Goal: Information Seeking & Learning: Learn about a topic

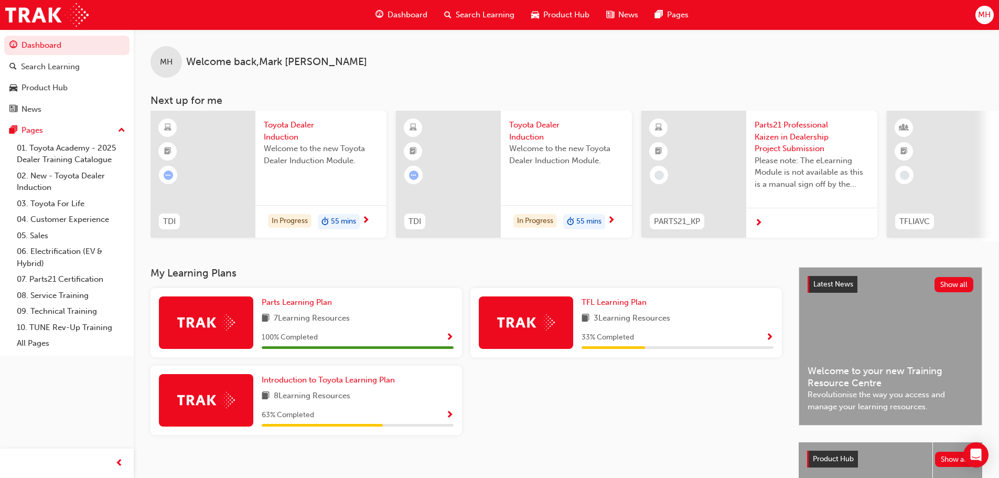
click at [732, 331] on div "TFL Learning Plan 3 Learning Resources 33 % Completed" at bounding box center [678, 322] width 192 height 52
click at [770, 339] on span "Show Progress" at bounding box center [770, 337] width 8 height 9
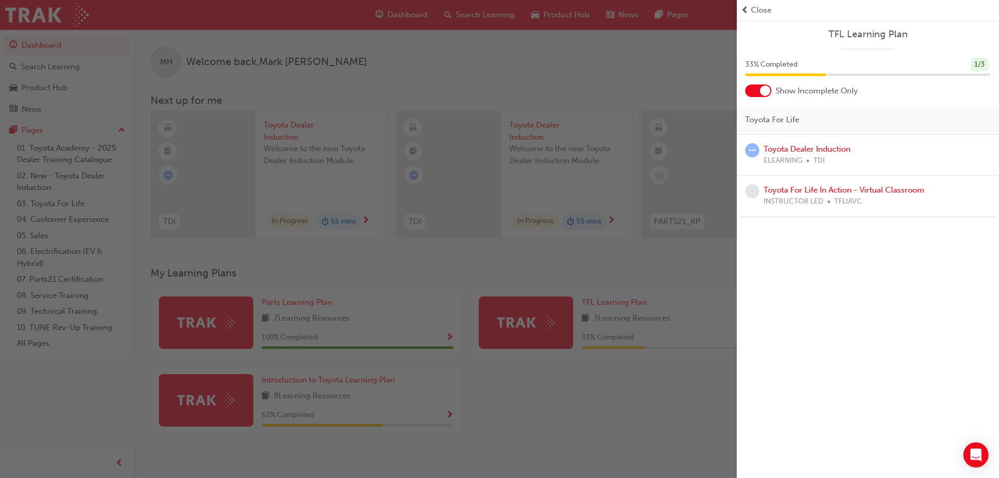
click at [604, 44] on div "button" at bounding box center [368, 239] width 737 height 478
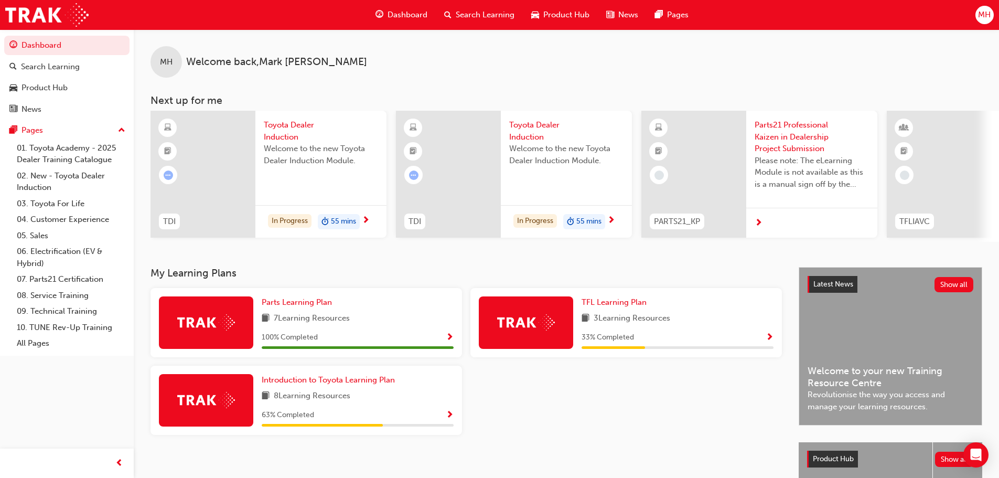
click at [452, 418] on span "Show Progress" at bounding box center [450, 415] width 8 height 9
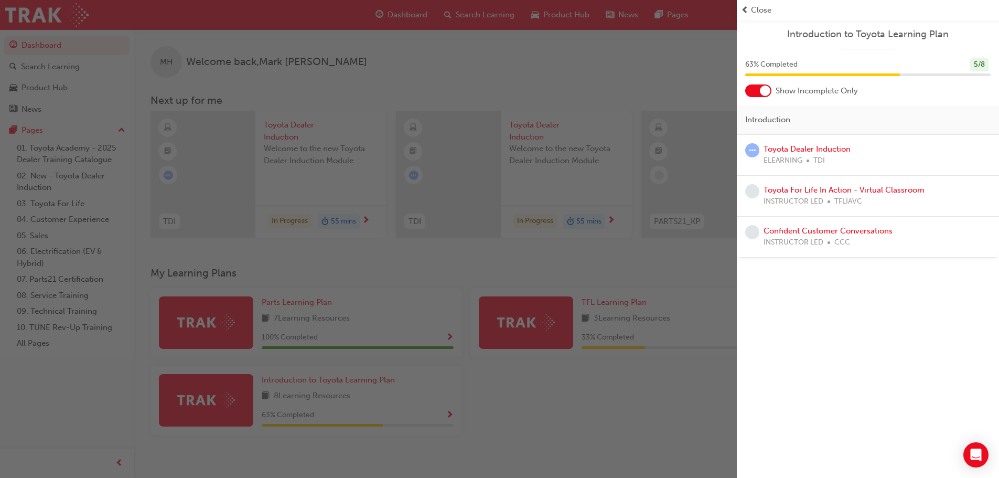
click at [641, 310] on div "button" at bounding box center [368, 239] width 737 height 478
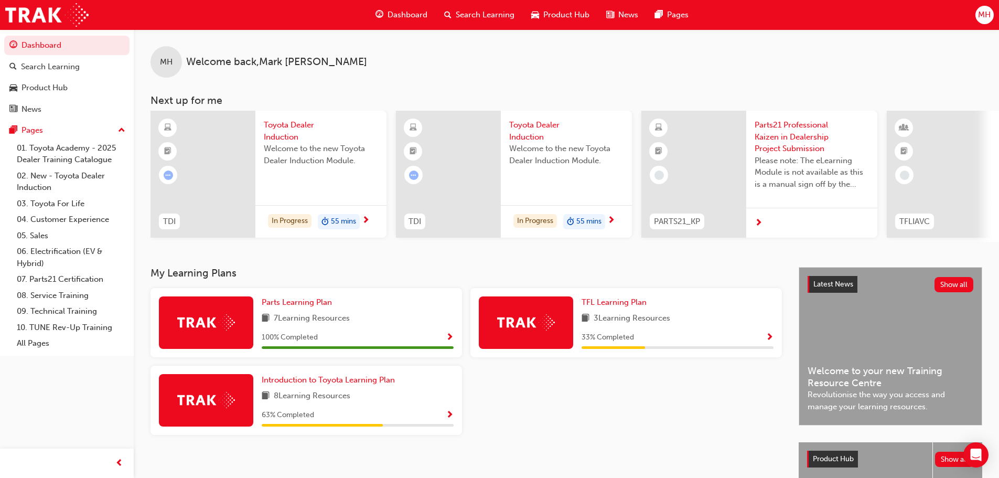
click at [770, 340] on span "Show Progress" at bounding box center [770, 337] width 8 height 9
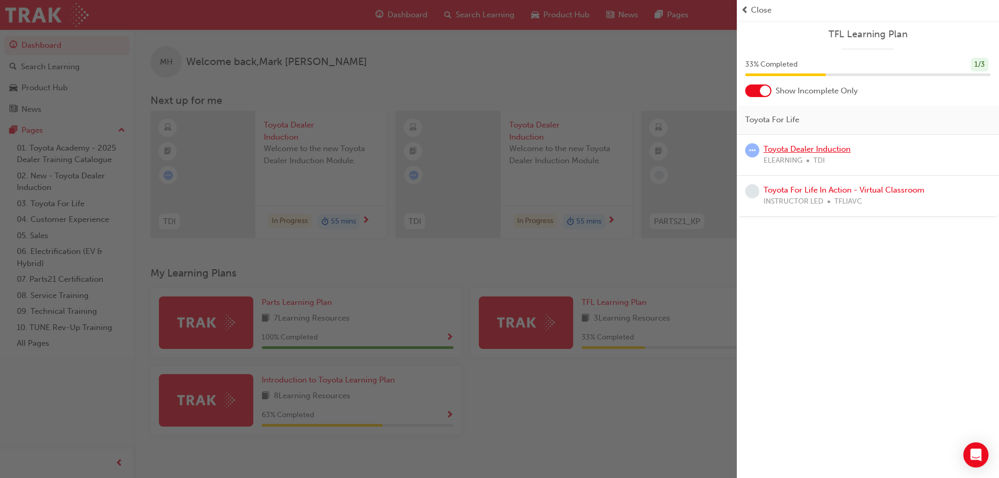
click at [825, 150] on link "Toyota Dealer Induction" at bounding box center [807, 148] width 87 height 9
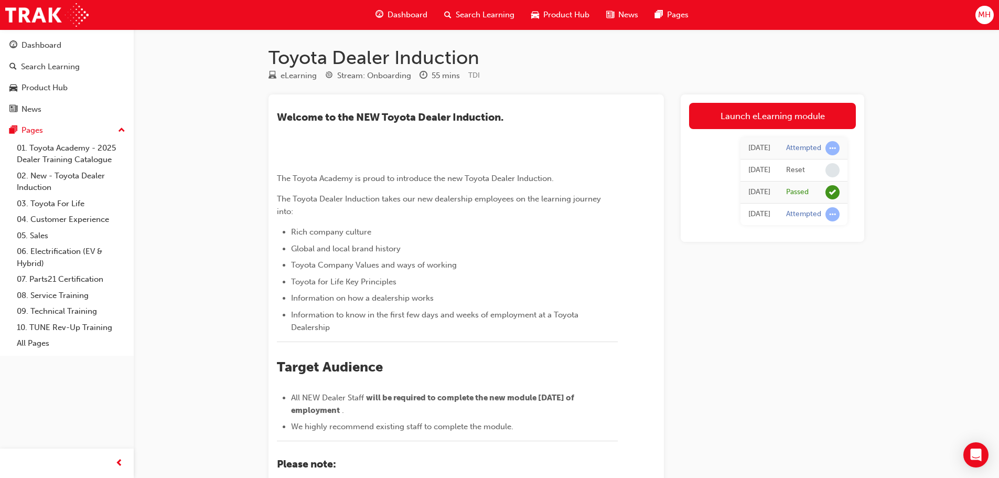
click at [764, 189] on div "[DATE]" at bounding box center [760, 192] width 22 height 12
click at [830, 190] on span "learningRecordVerb_PASS-icon" at bounding box center [833, 192] width 14 height 14
click at [565, 14] on span "Product Hub" at bounding box center [566, 15] width 46 height 12
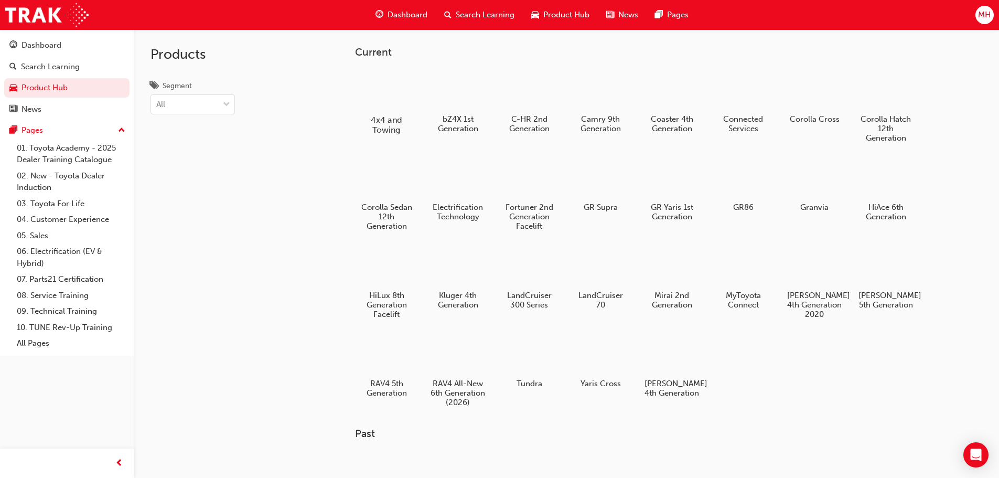
click at [397, 104] on div at bounding box center [386, 89] width 58 height 41
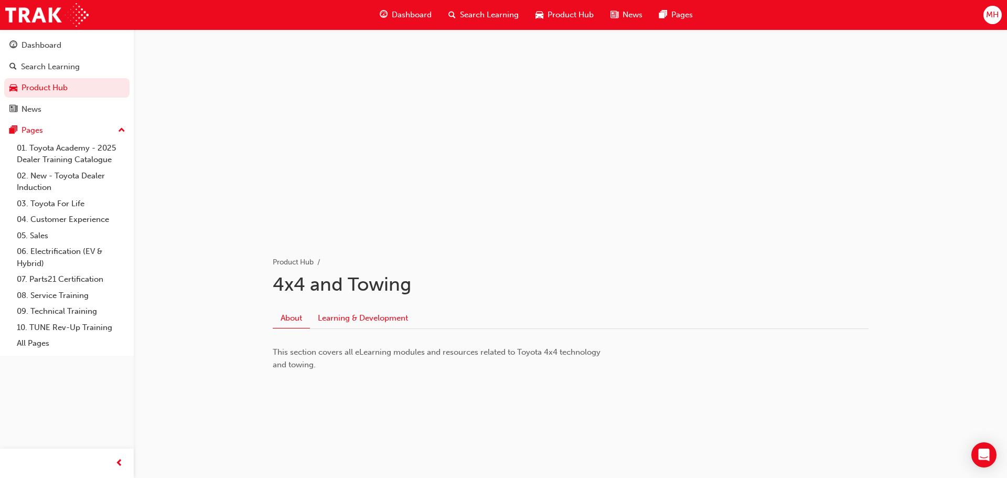
click at [381, 322] on link "Learning & Development" at bounding box center [363, 318] width 106 height 20
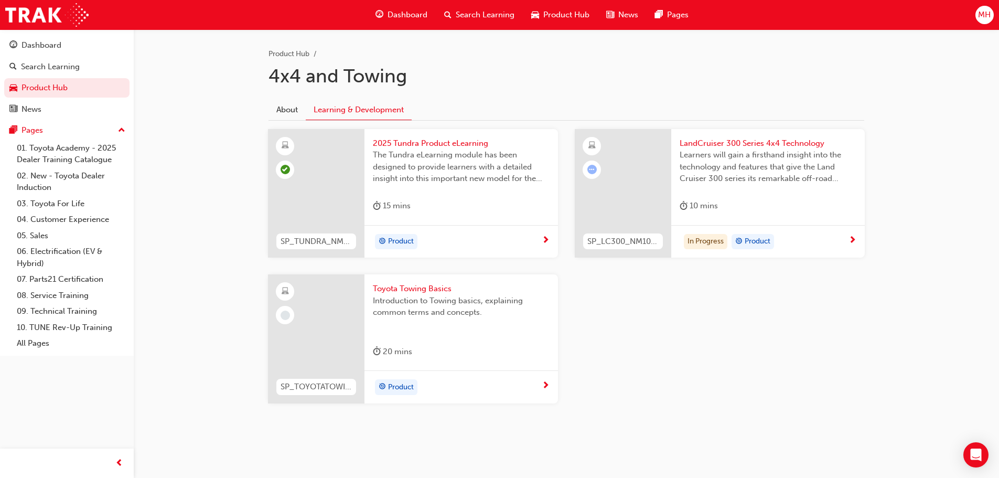
scroll to position [210, 0]
click at [701, 179] on span "Learners will gain a firsthand insight into the technology and features that gi…" at bounding box center [768, 165] width 177 height 36
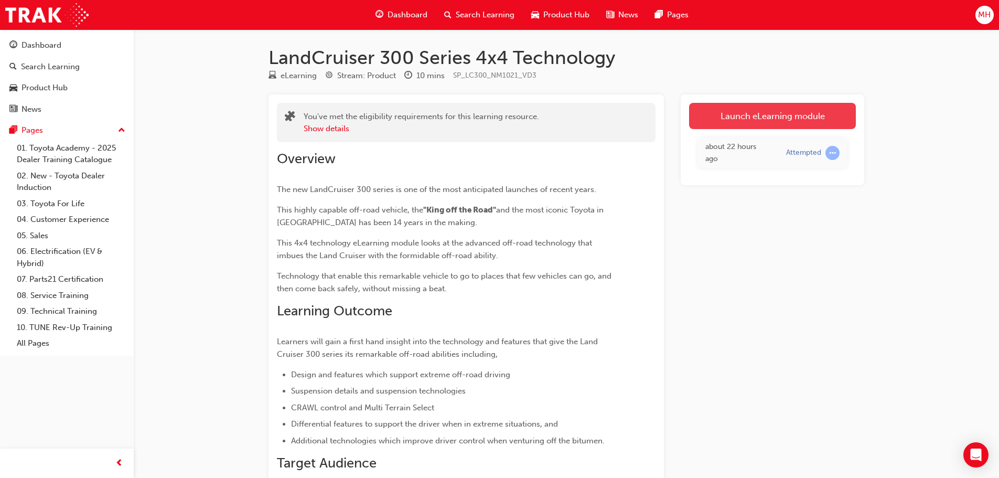
click at [766, 112] on link "Launch eLearning module" at bounding box center [772, 116] width 167 height 26
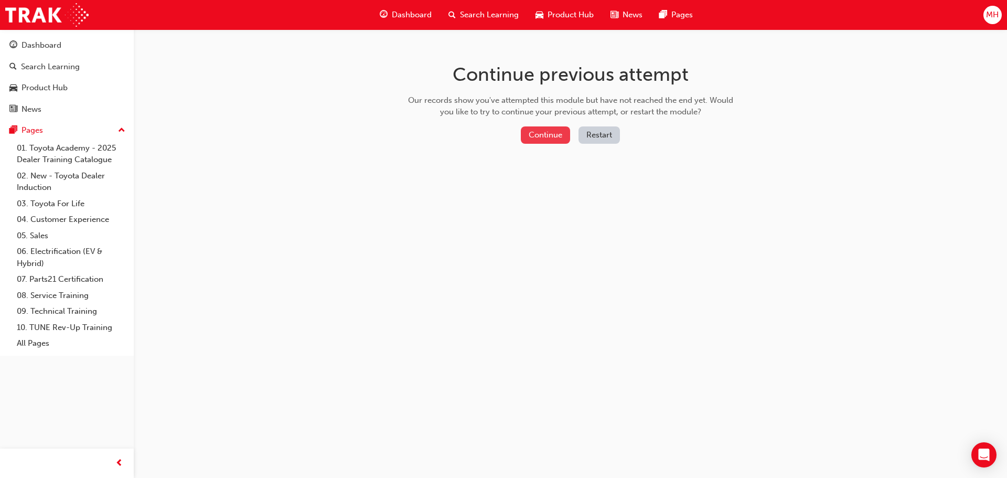
click at [557, 132] on button "Continue" at bounding box center [545, 134] width 49 height 17
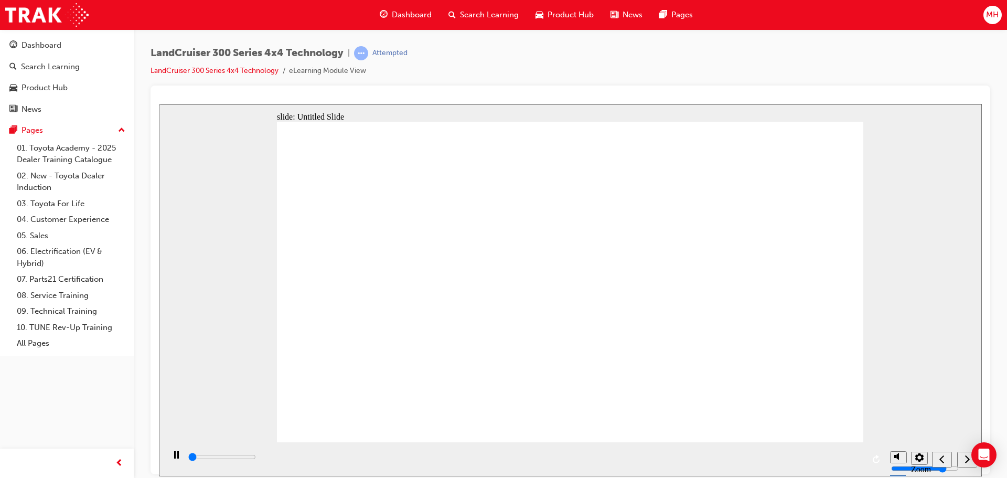
type input "494000"
click at [722, 72] on div "LandCruiser 300 Series 4x4 Technology | Attempted LandCruiser 300 Series 4x4 Te…" at bounding box center [571, 65] width 840 height 39
click at [721, 69] on div "LandCruiser 300 Series 4x4 Technology | Attempted LandCruiser 300 Series 4x4 Te…" at bounding box center [571, 65] width 840 height 39
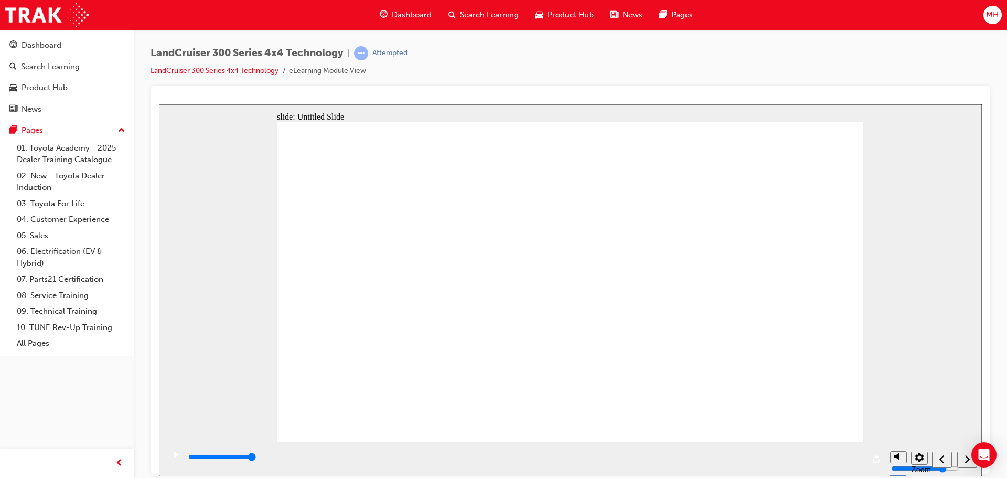
click at [590, 15] on span "Product Hub" at bounding box center [571, 15] width 46 height 12
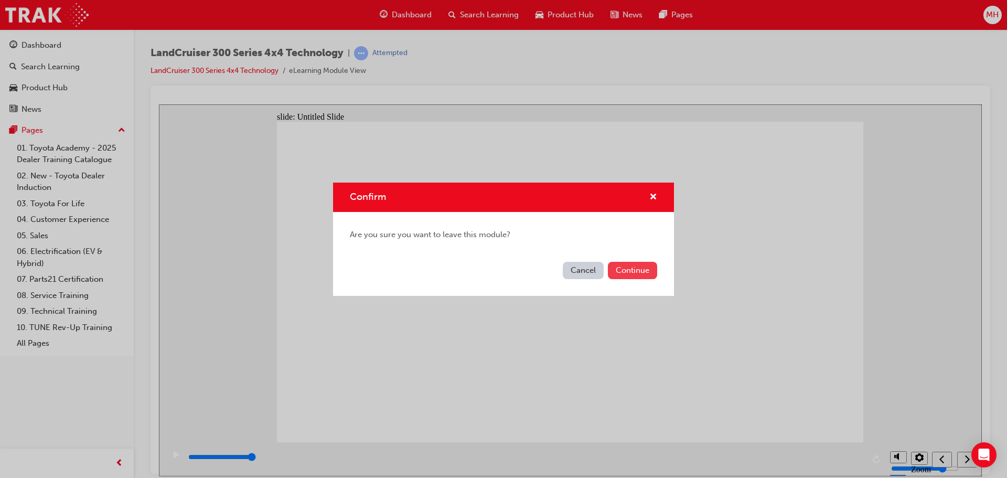
click at [618, 271] on button "Continue" at bounding box center [632, 270] width 49 height 17
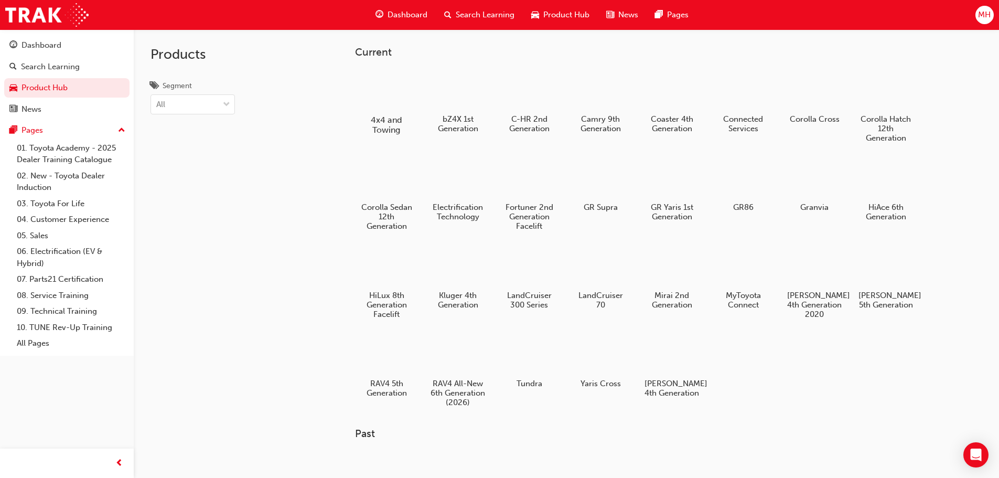
click at [398, 100] on div at bounding box center [386, 89] width 58 height 41
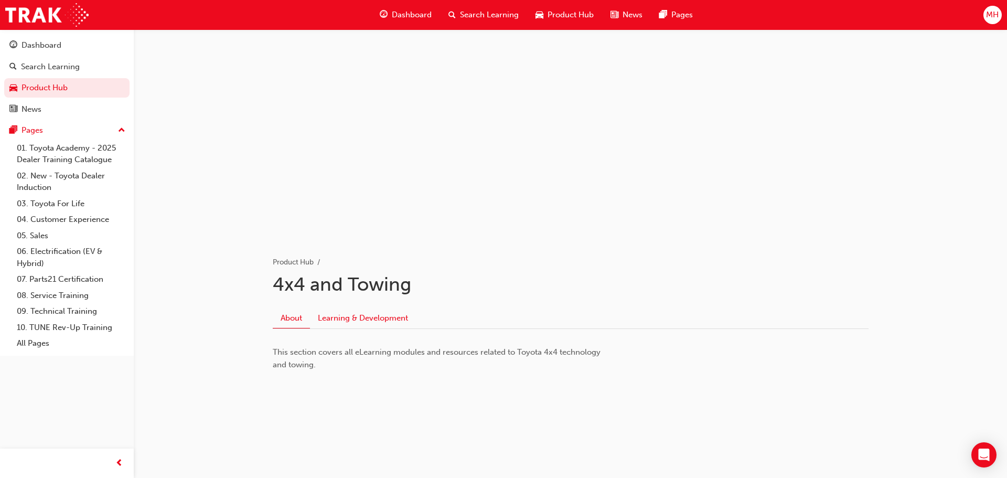
click at [370, 314] on link "Learning & Development" at bounding box center [363, 318] width 106 height 20
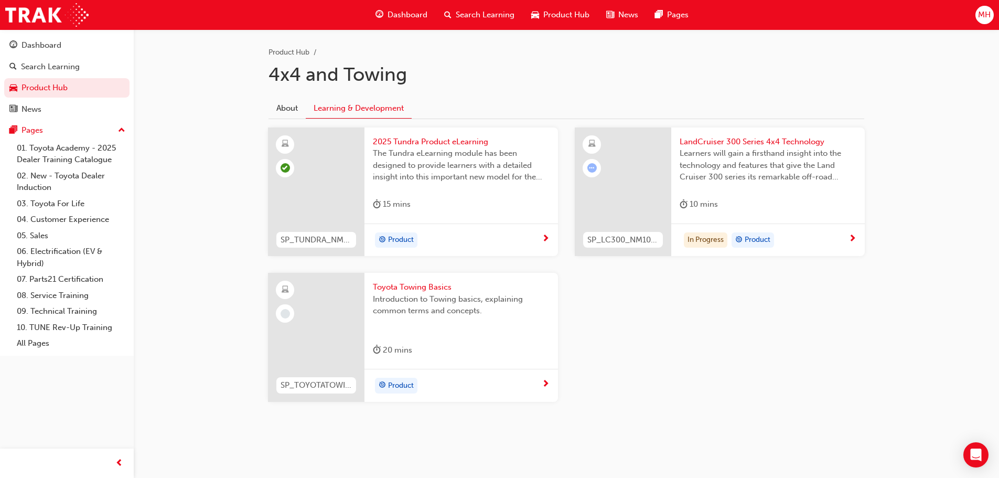
scroll to position [210, 0]
click at [101, 146] on link "01. Toyota Academy - 2025 Dealer Training Catalogue" at bounding box center [71, 154] width 117 height 28
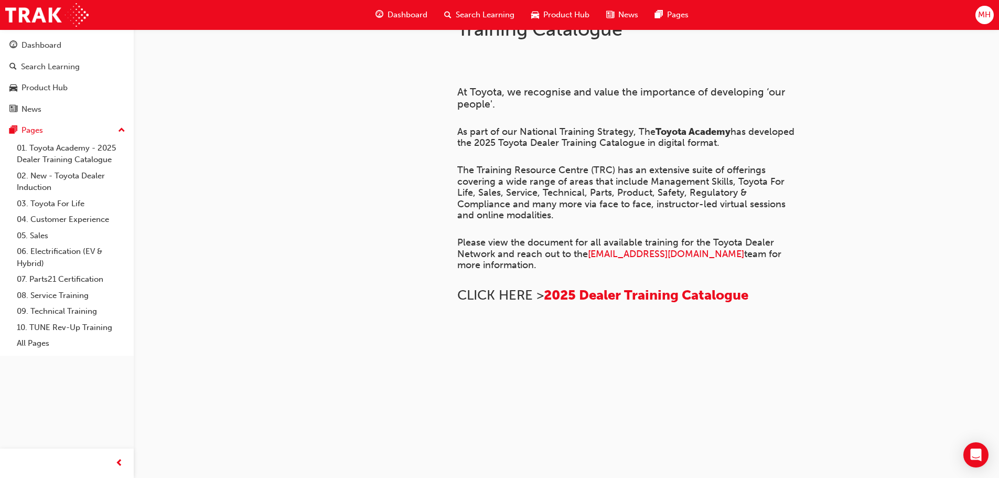
scroll to position [718, 0]
click at [95, 178] on link "02. New - Toyota Dealer Induction" at bounding box center [71, 182] width 117 height 28
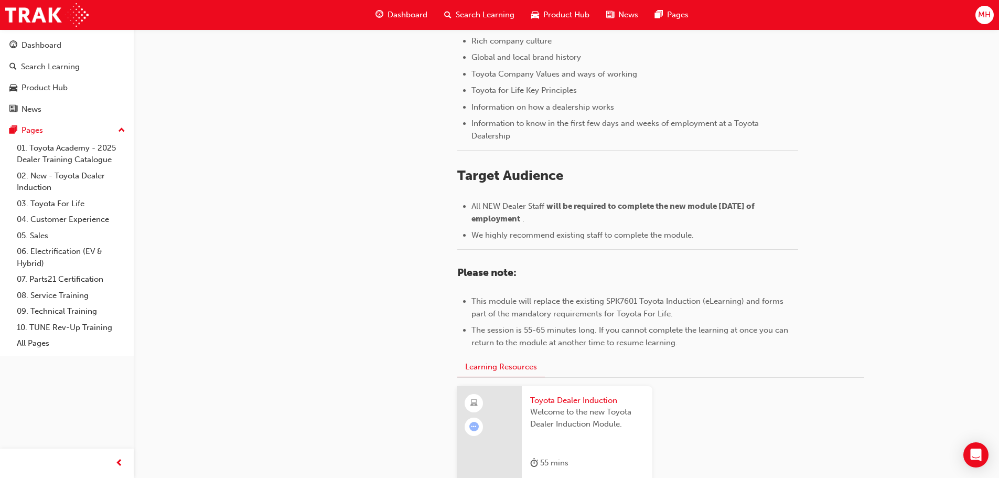
scroll to position [462, 0]
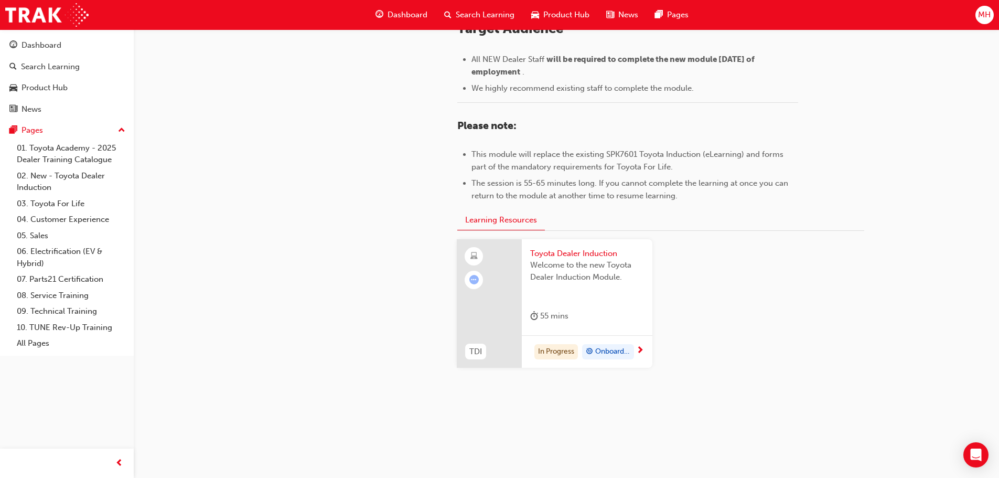
click at [200, 361] on div "02. New - Toyota Dealer Induction The Toyota Academy is proud to introduce the …" at bounding box center [499, 8] width 999 height 940
click at [412, 18] on span "Dashboard" at bounding box center [408, 15] width 40 height 12
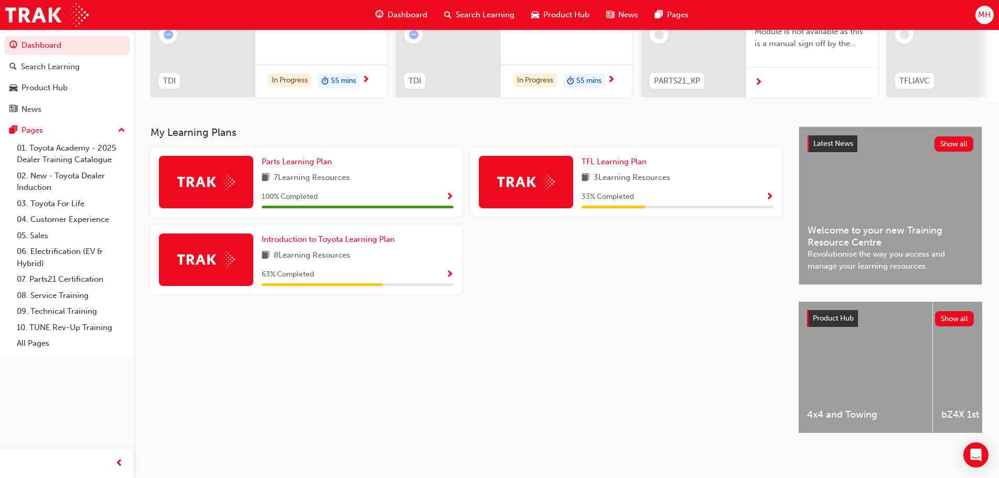
scroll to position [149, 0]
